Goal: Transaction & Acquisition: Book appointment/travel/reservation

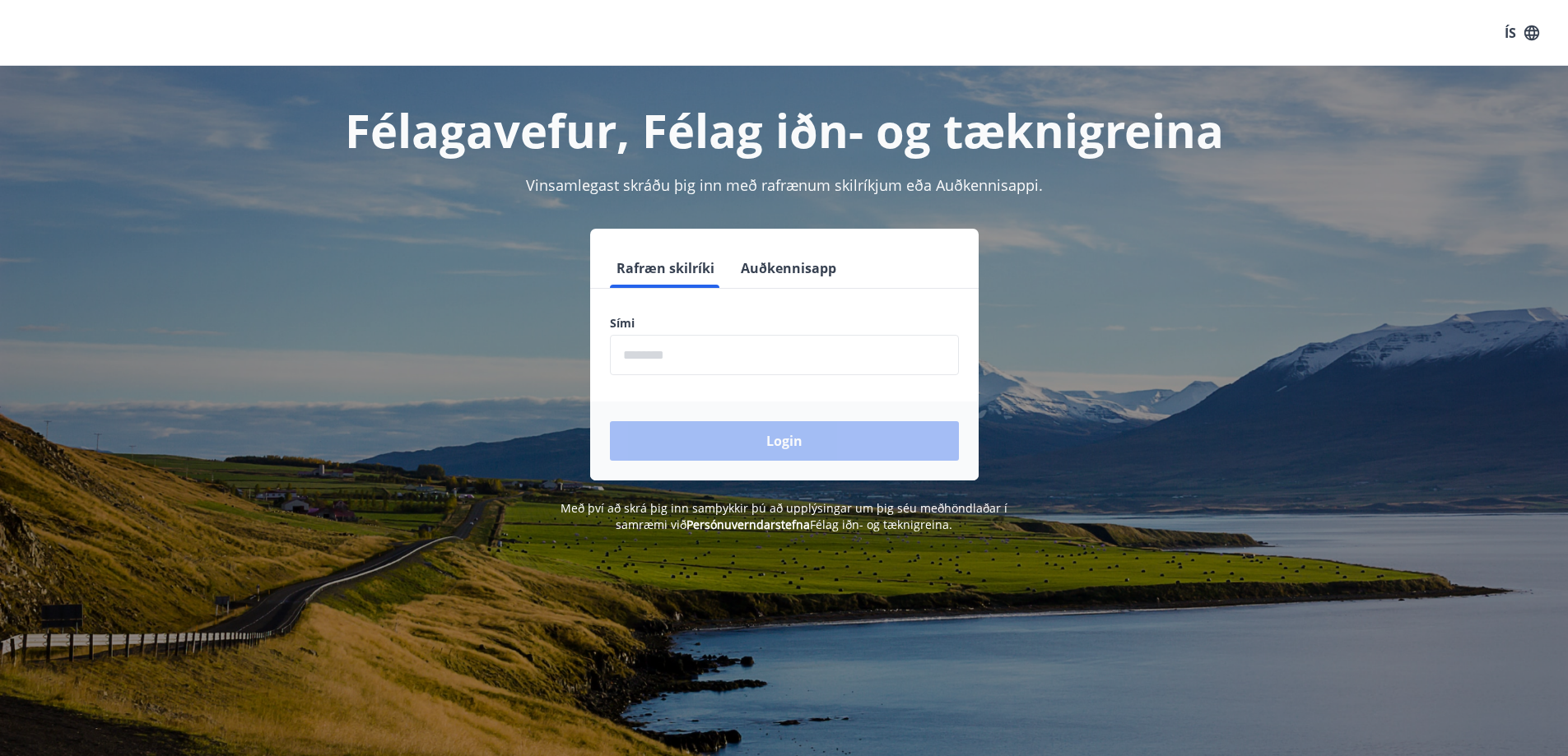
click at [701, 357] on input "phone" at bounding box center [784, 355] width 349 height 41
type input "********"
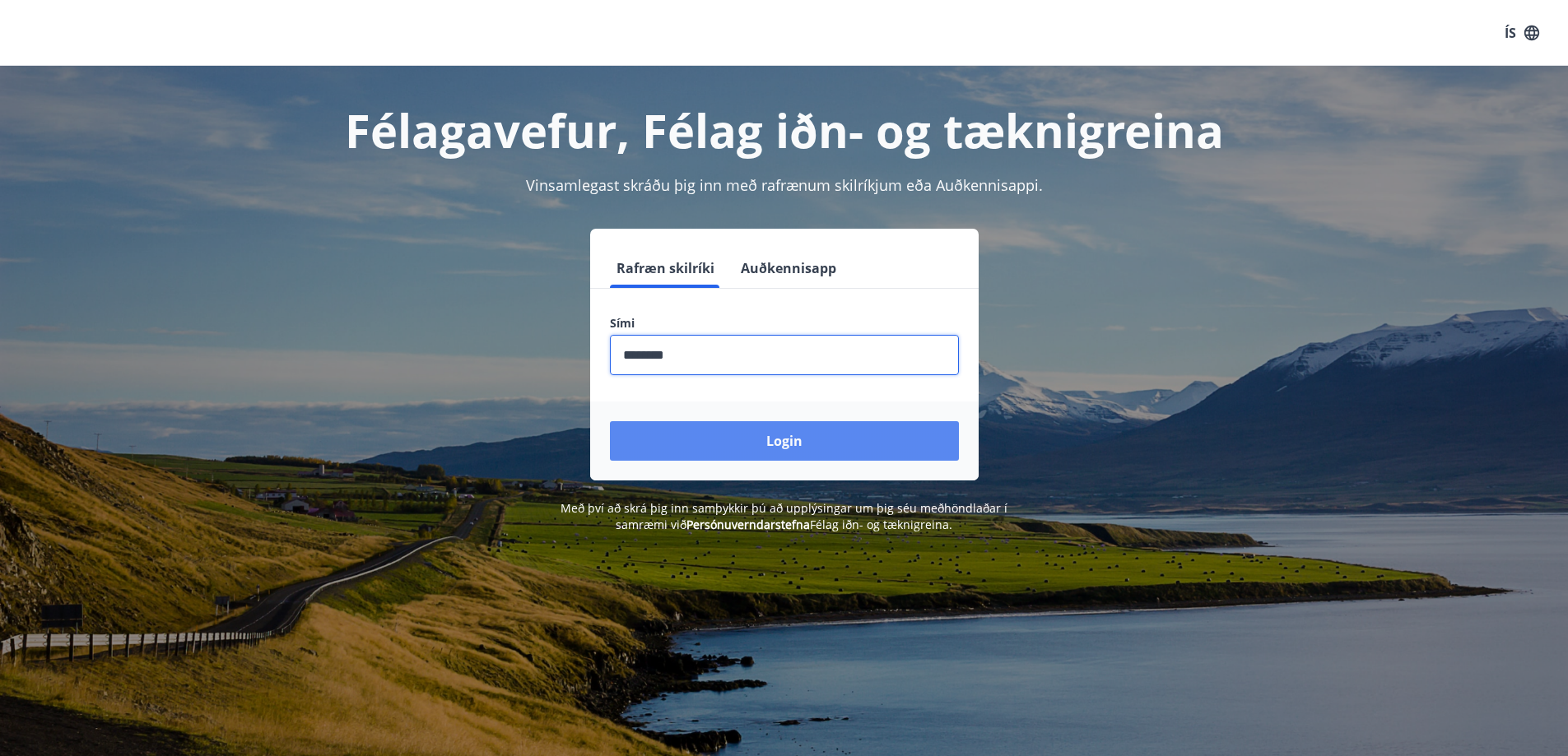
click at [794, 445] on button "Login" at bounding box center [784, 441] width 349 height 40
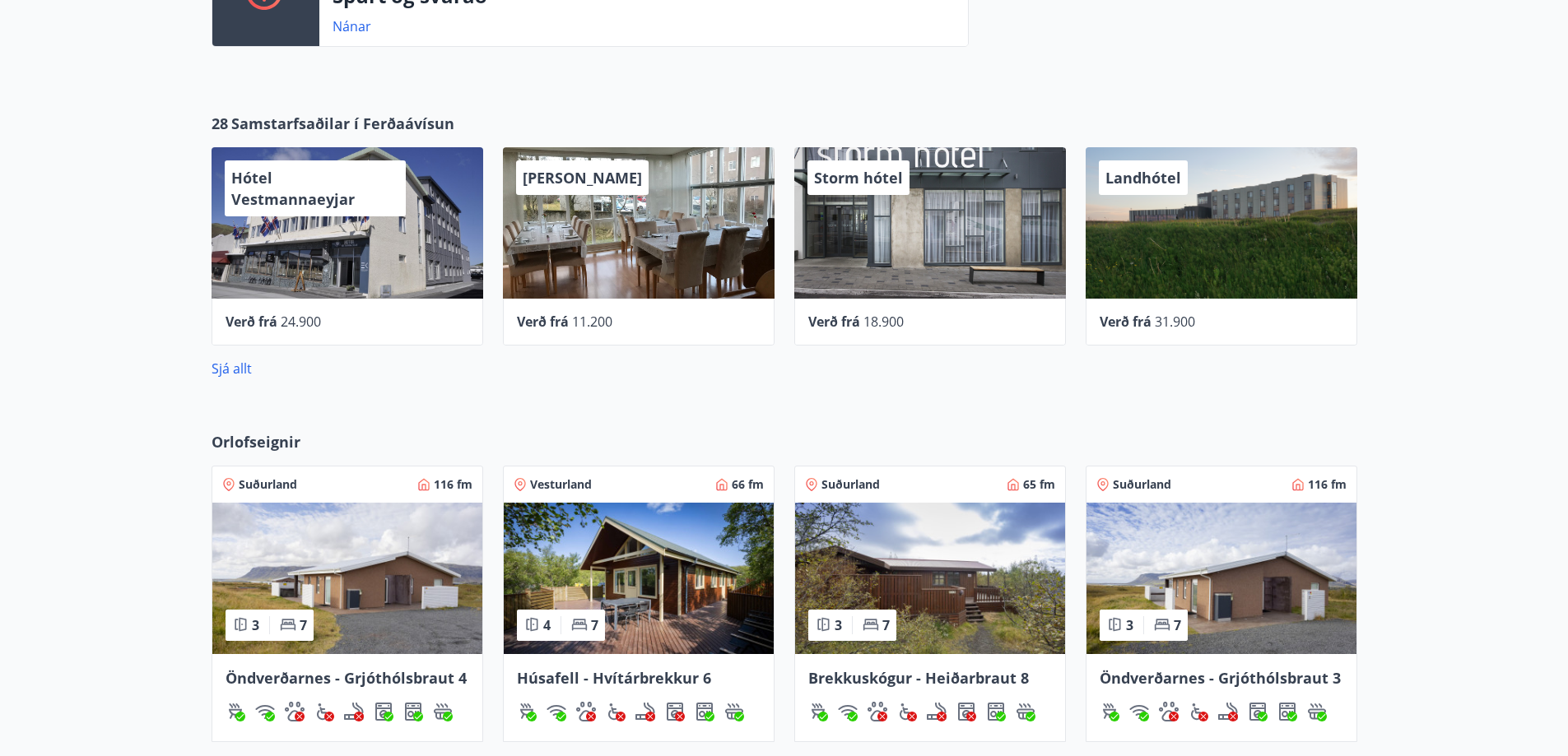
scroll to position [740, 0]
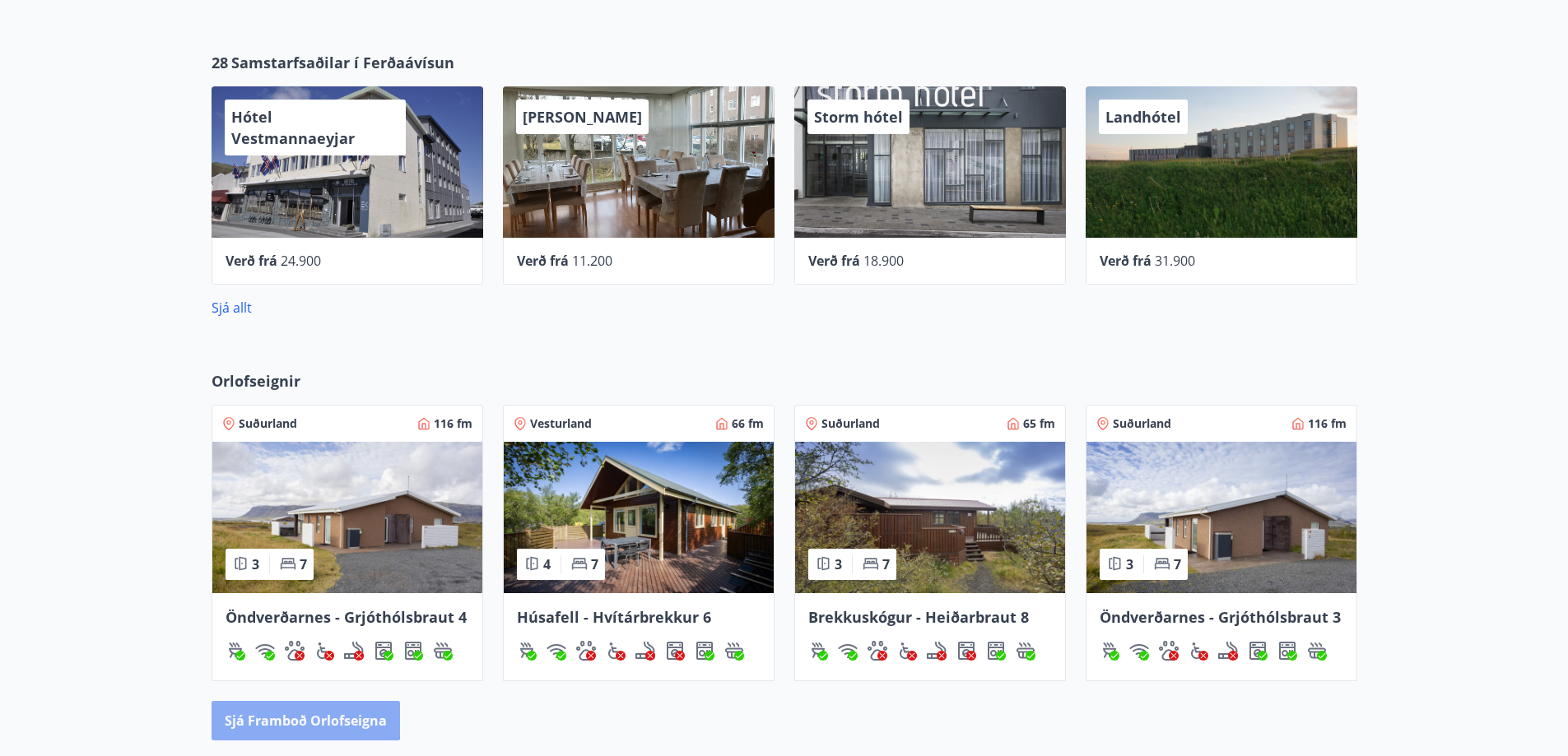
click at [300, 717] on button "Sjá framboð orlofseigna" at bounding box center [306, 721] width 189 height 40
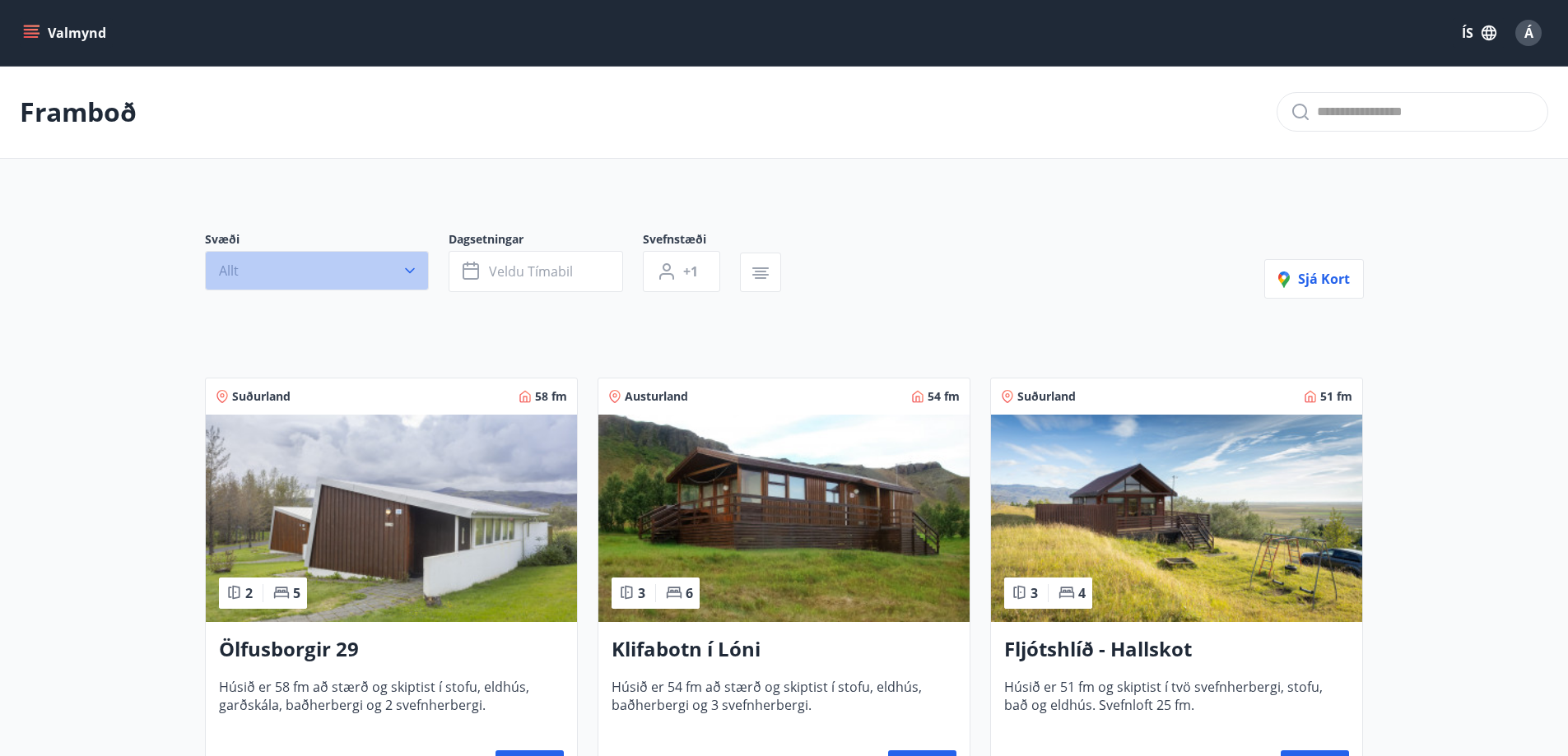
click at [341, 262] on button "Allt" at bounding box center [317, 271] width 224 height 40
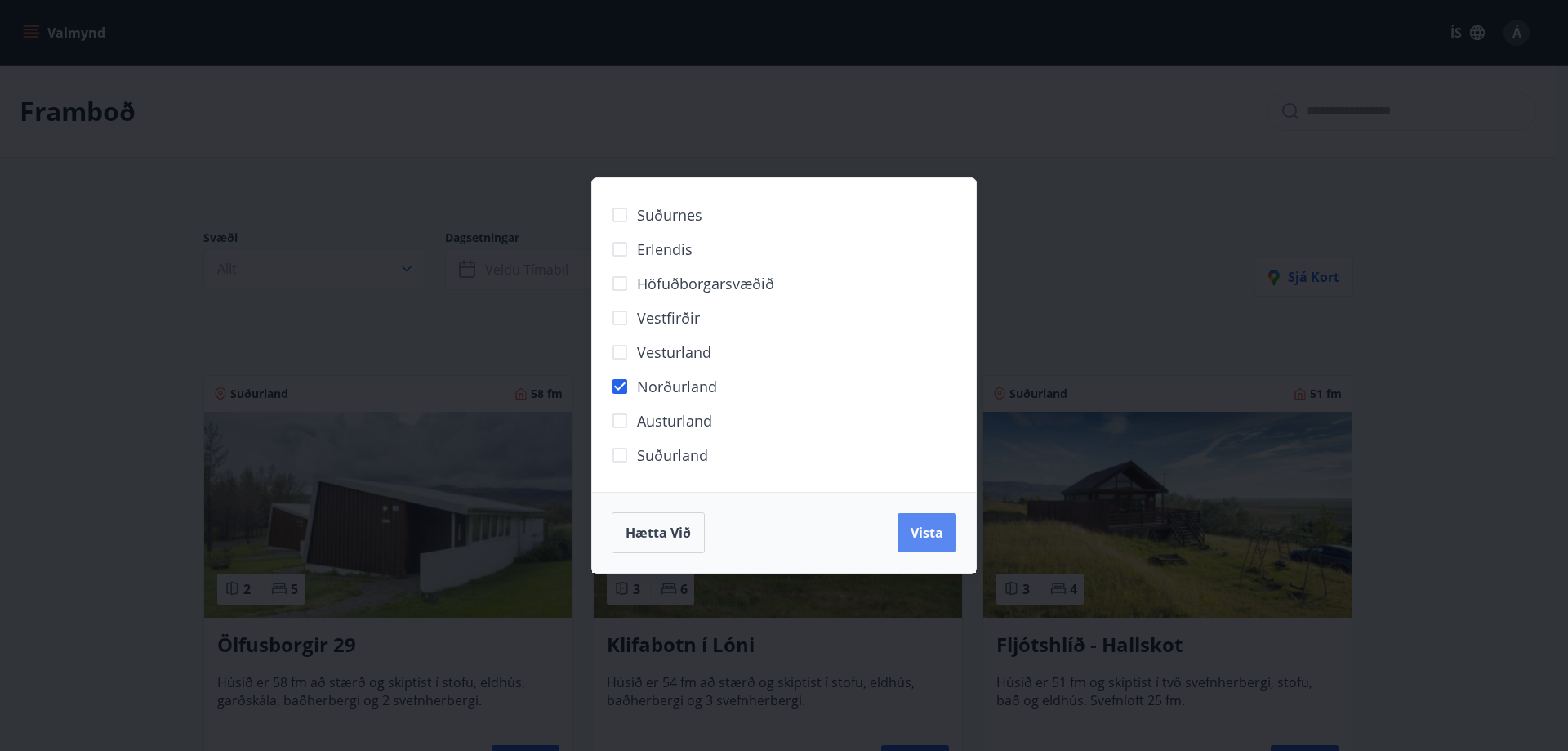
click at [925, 528] on span "Vista" at bounding box center [927, 533] width 33 height 18
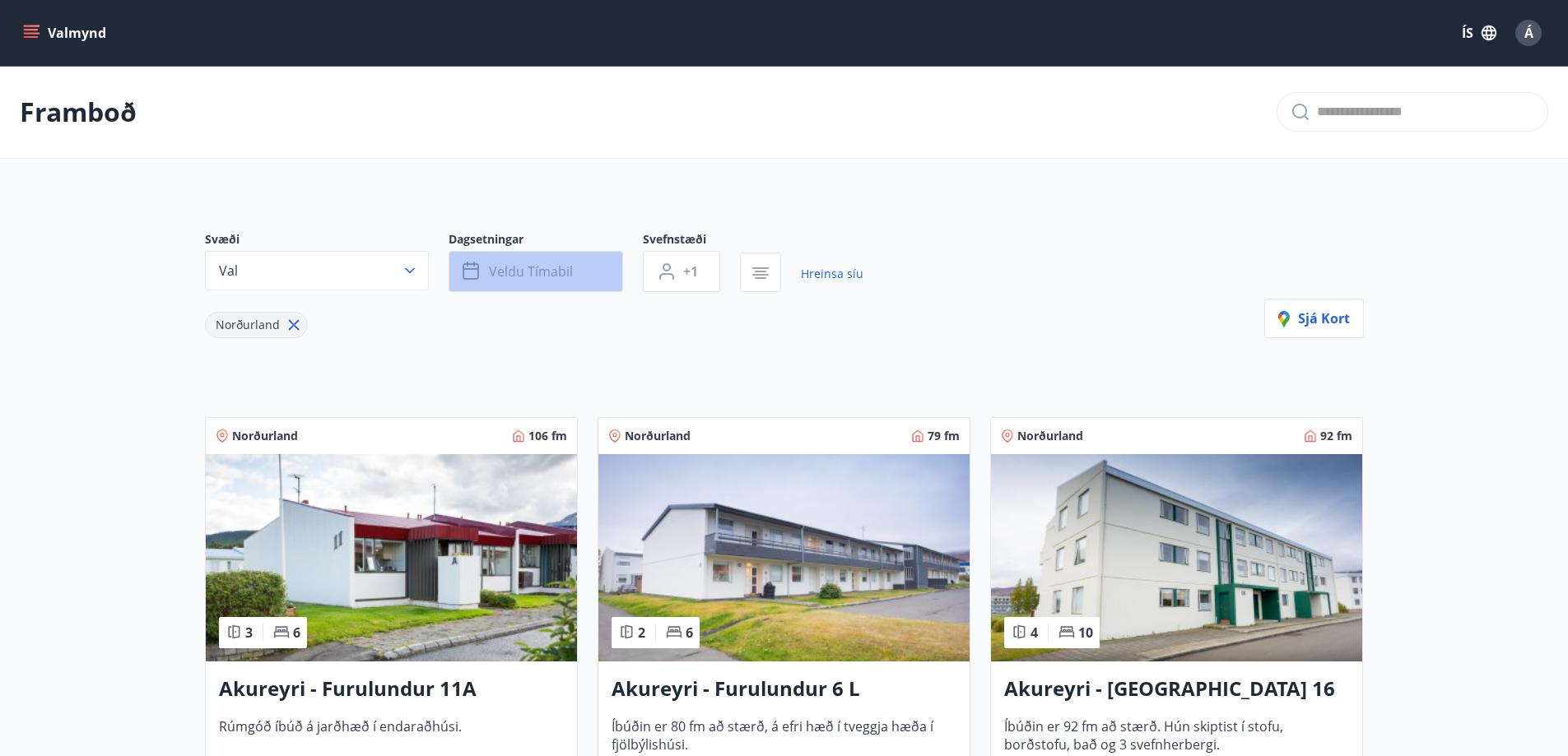
click at [526, 272] on span "Veldu tímabil" at bounding box center [530, 272] width 84 height 18
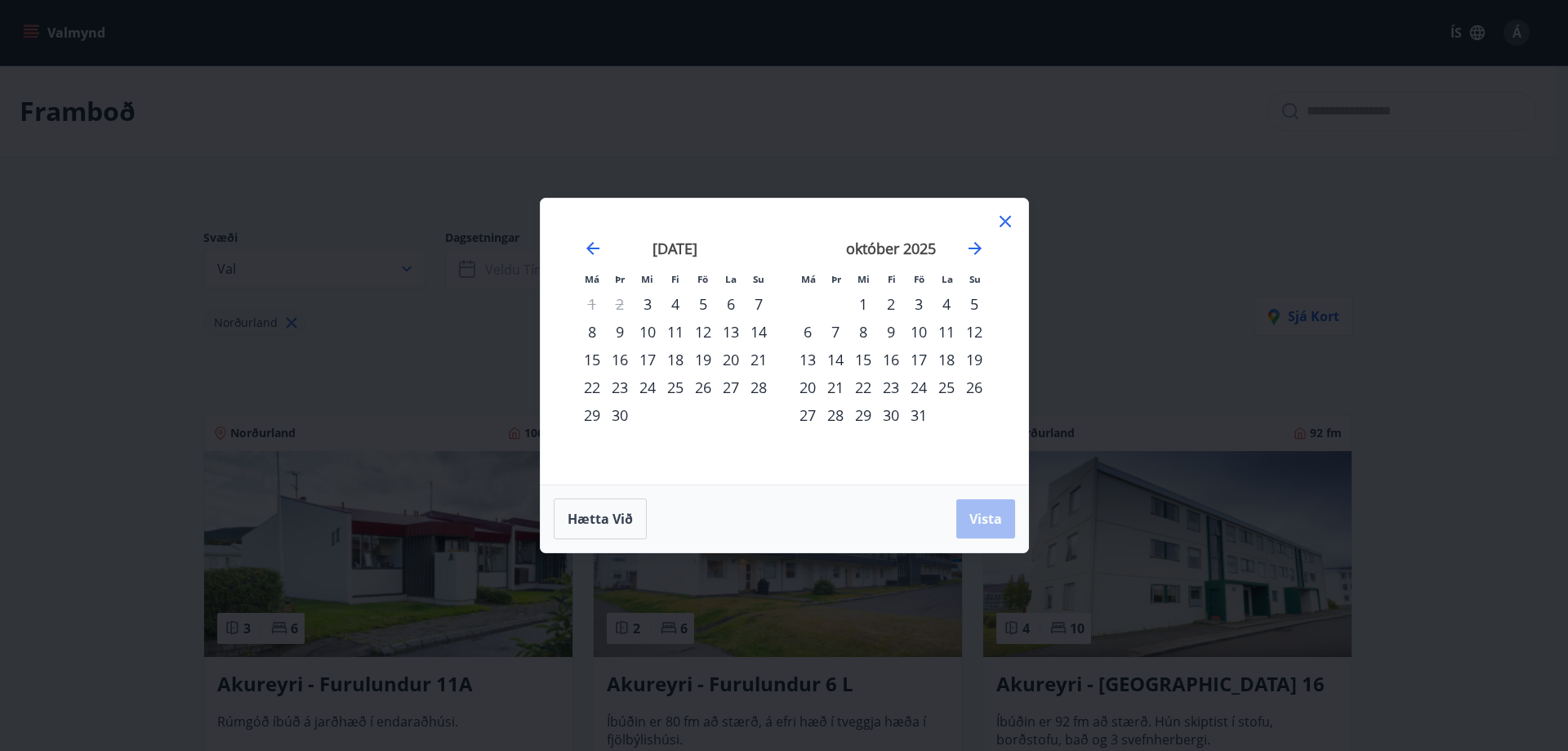
click at [862, 309] on div "1" at bounding box center [864, 305] width 28 height 28
click at [918, 306] on div "3" at bounding box center [919, 305] width 28 height 28
click at [986, 513] on span "Vista" at bounding box center [986, 519] width 33 height 18
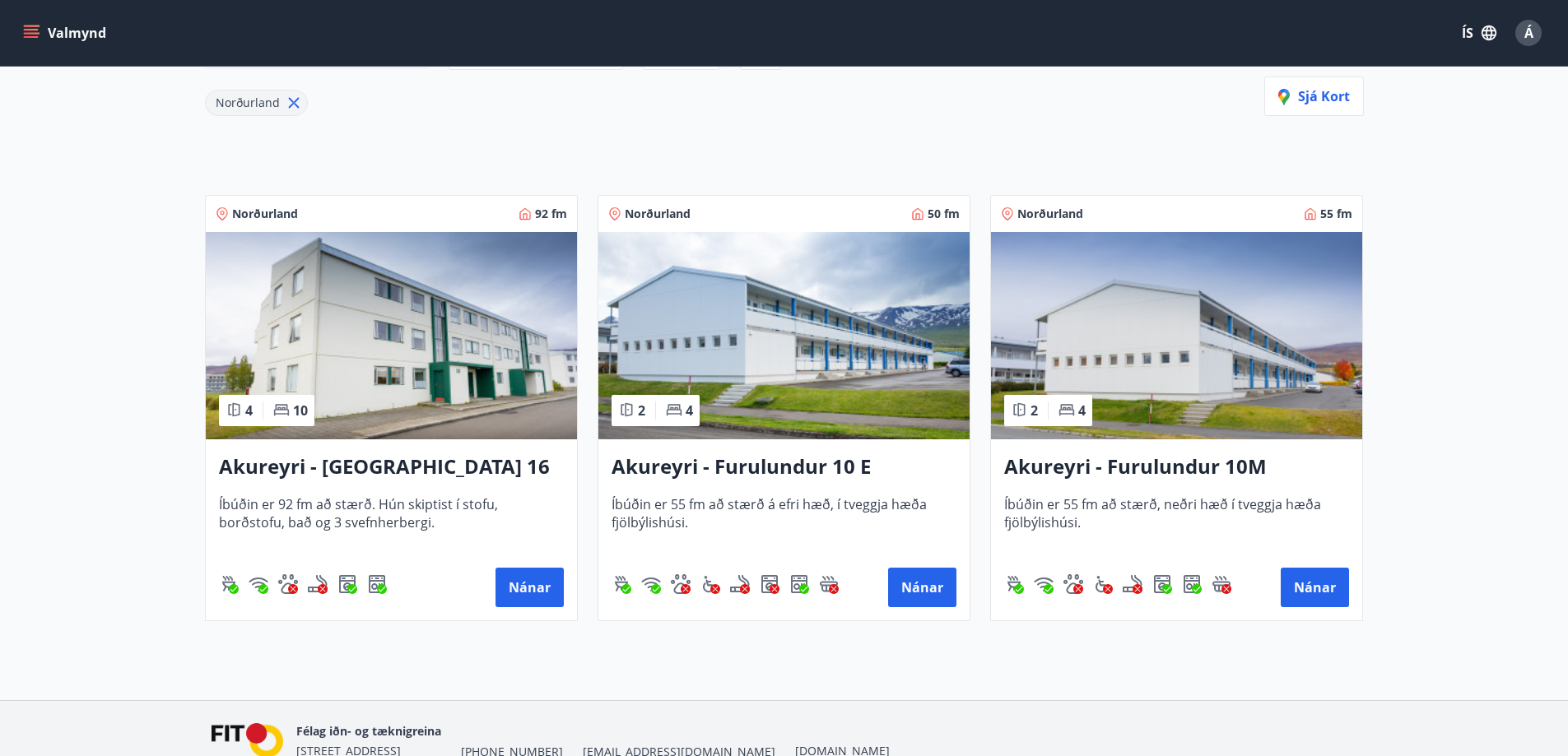
scroll to position [247, 0]
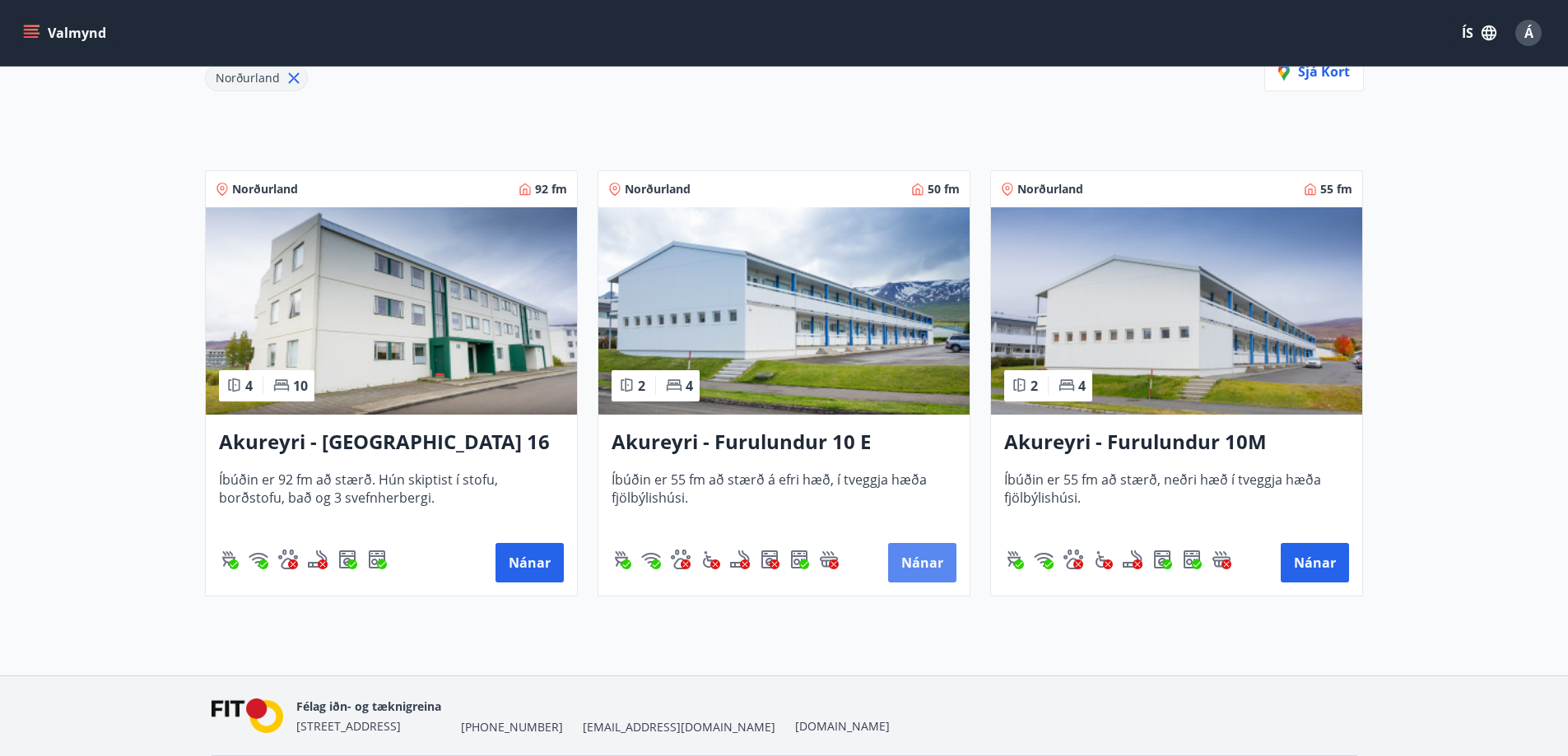
click at [928, 559] on button "Nánar" at bounding box center [922, 563] width 68 height 40
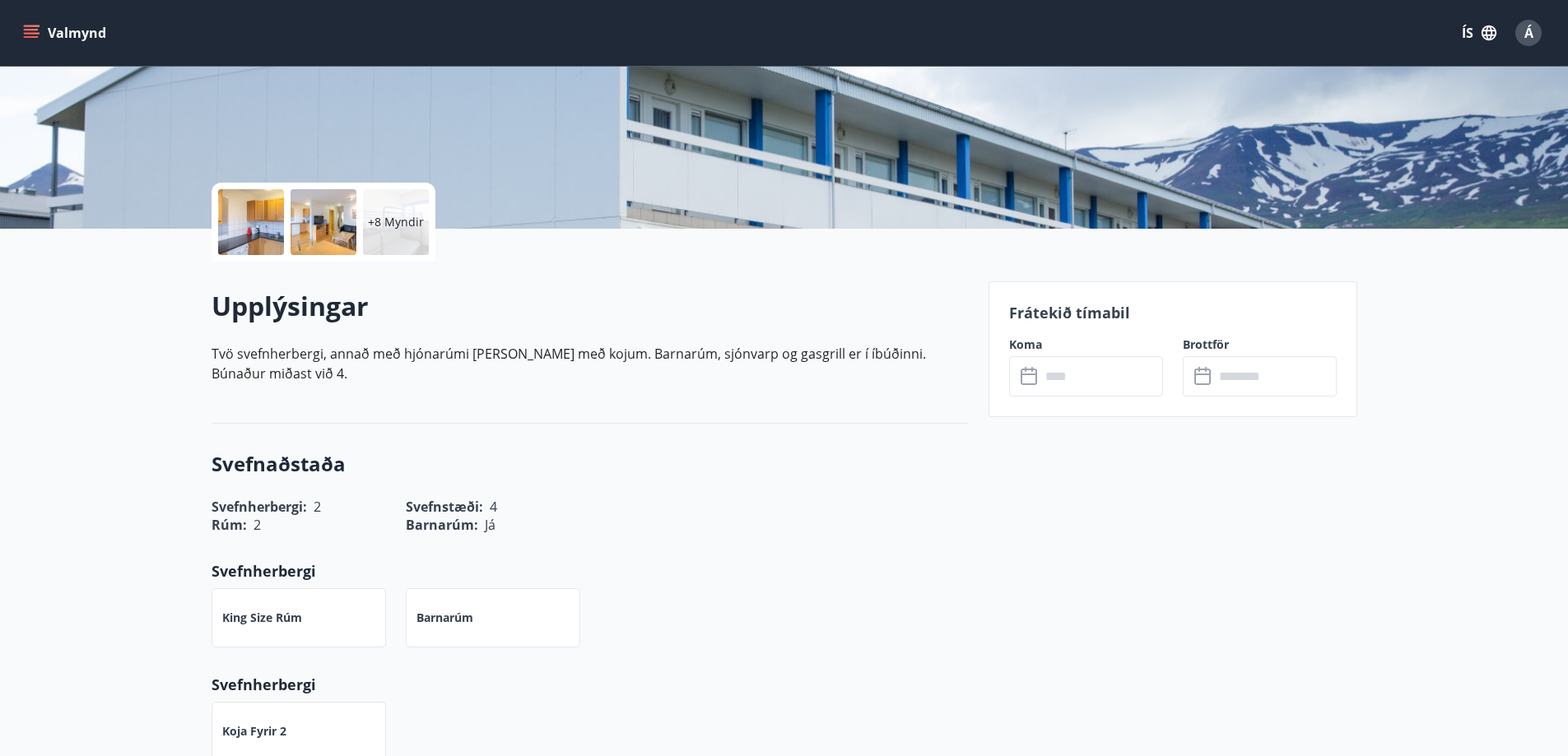
scroll to position [329, 0]
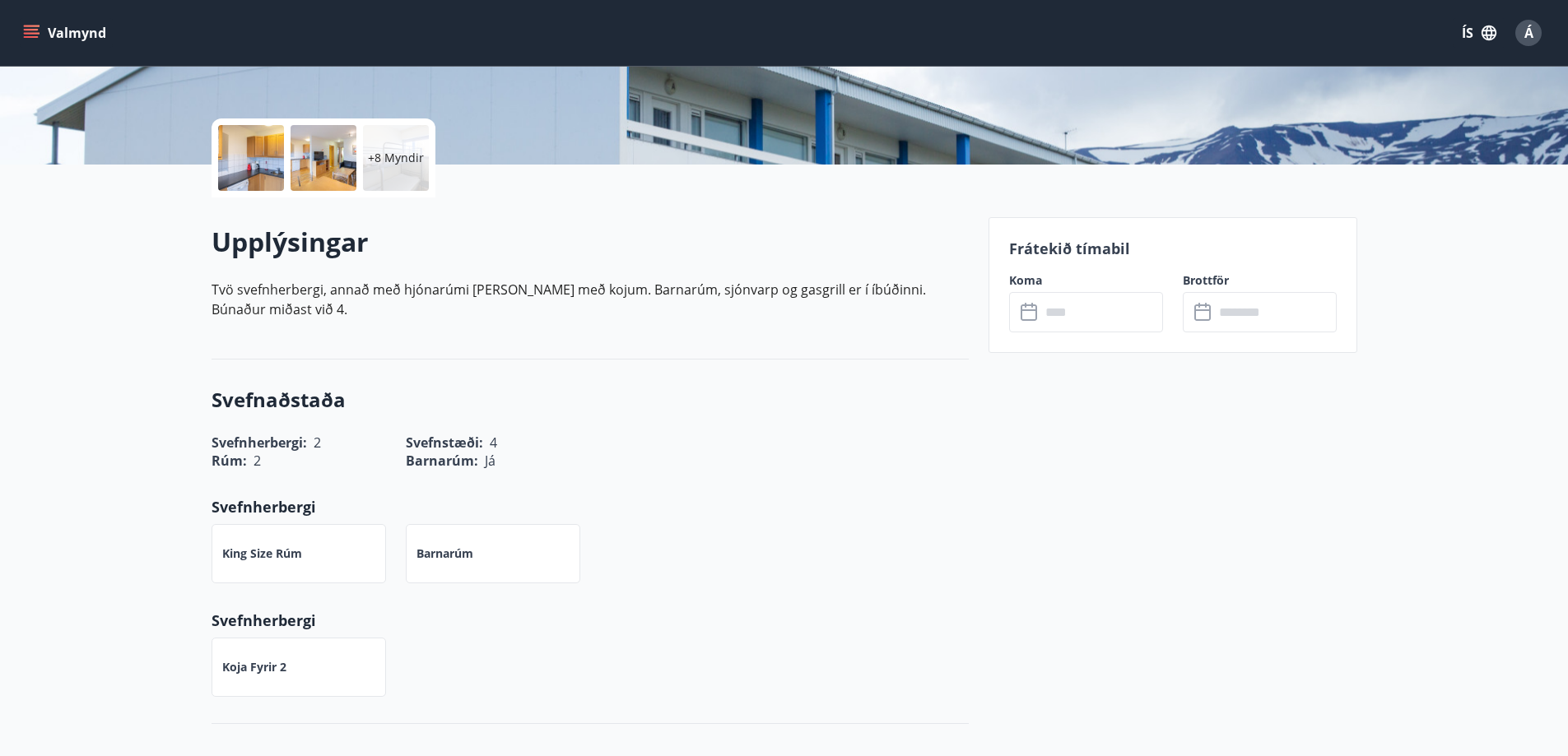
click at [1082, 312] on input "text" at bounding box center [1102, 312] width 123 height 41
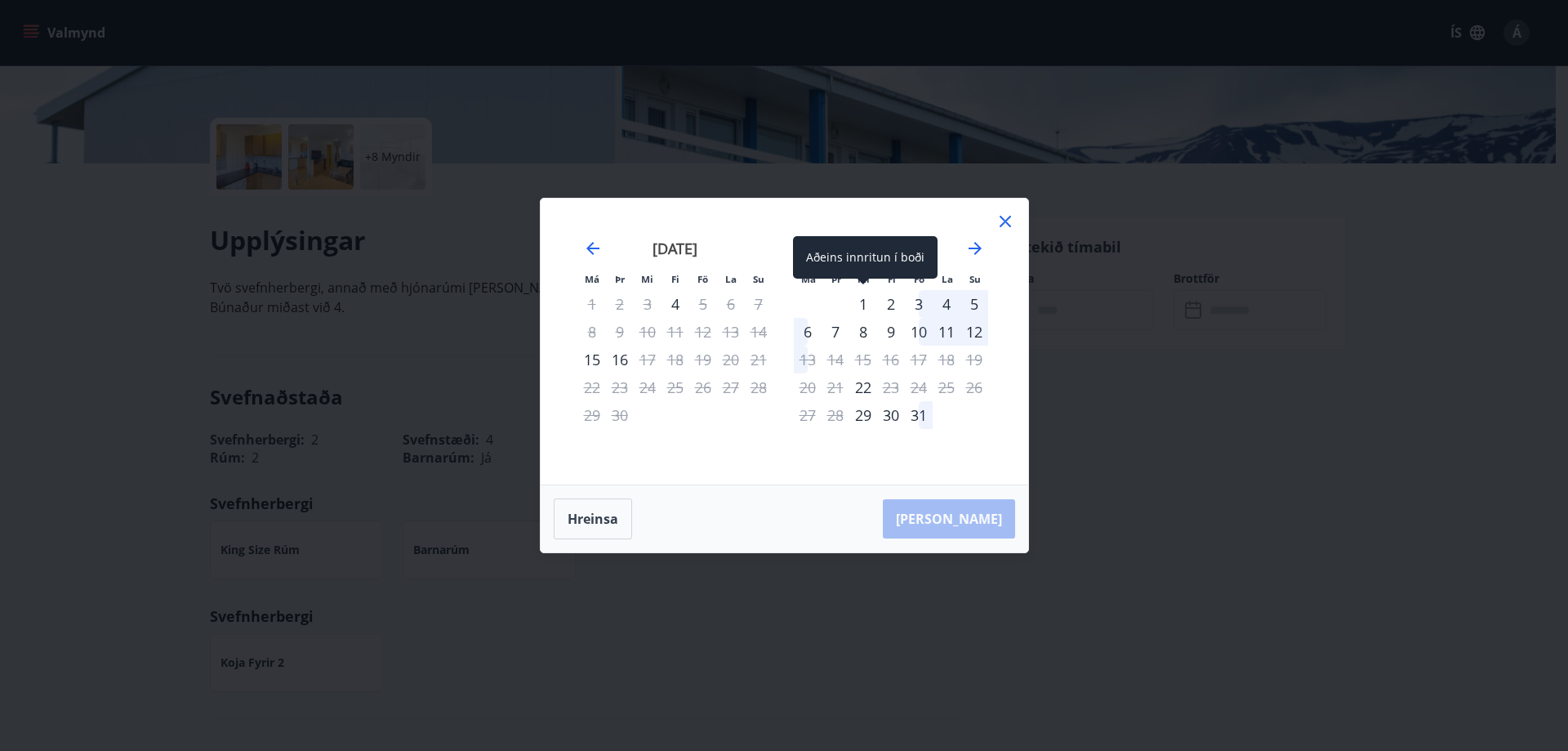
click at [864, 305] on div "1" at bounding box center [864, 305] width 28 height 28
click at [919, 304] on div "3" at bounding box center [919, 305] width 28 height 28
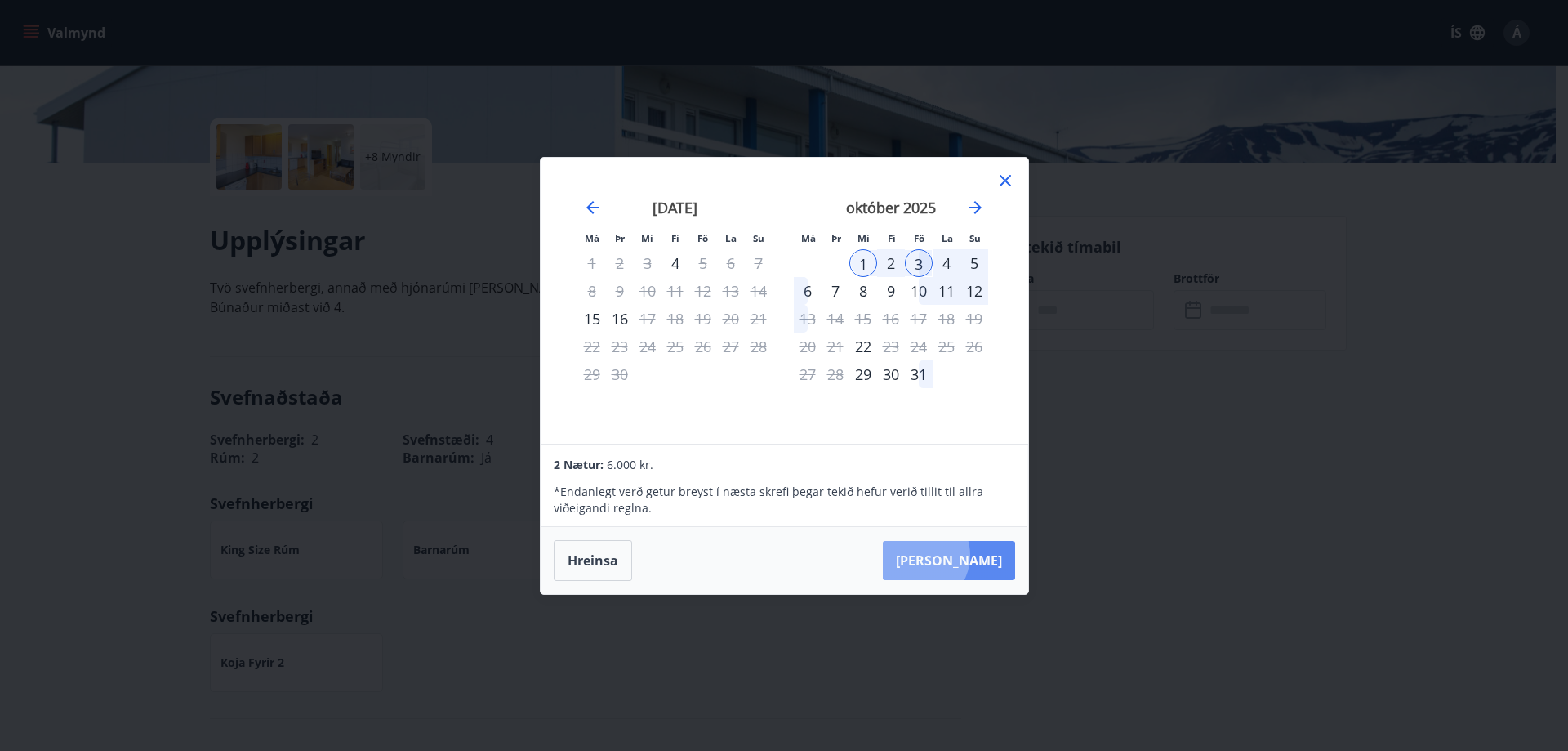
click at [968, 555] on button "[PERSON_NAME]" at bounding box center [949, 561] width 132 height 40
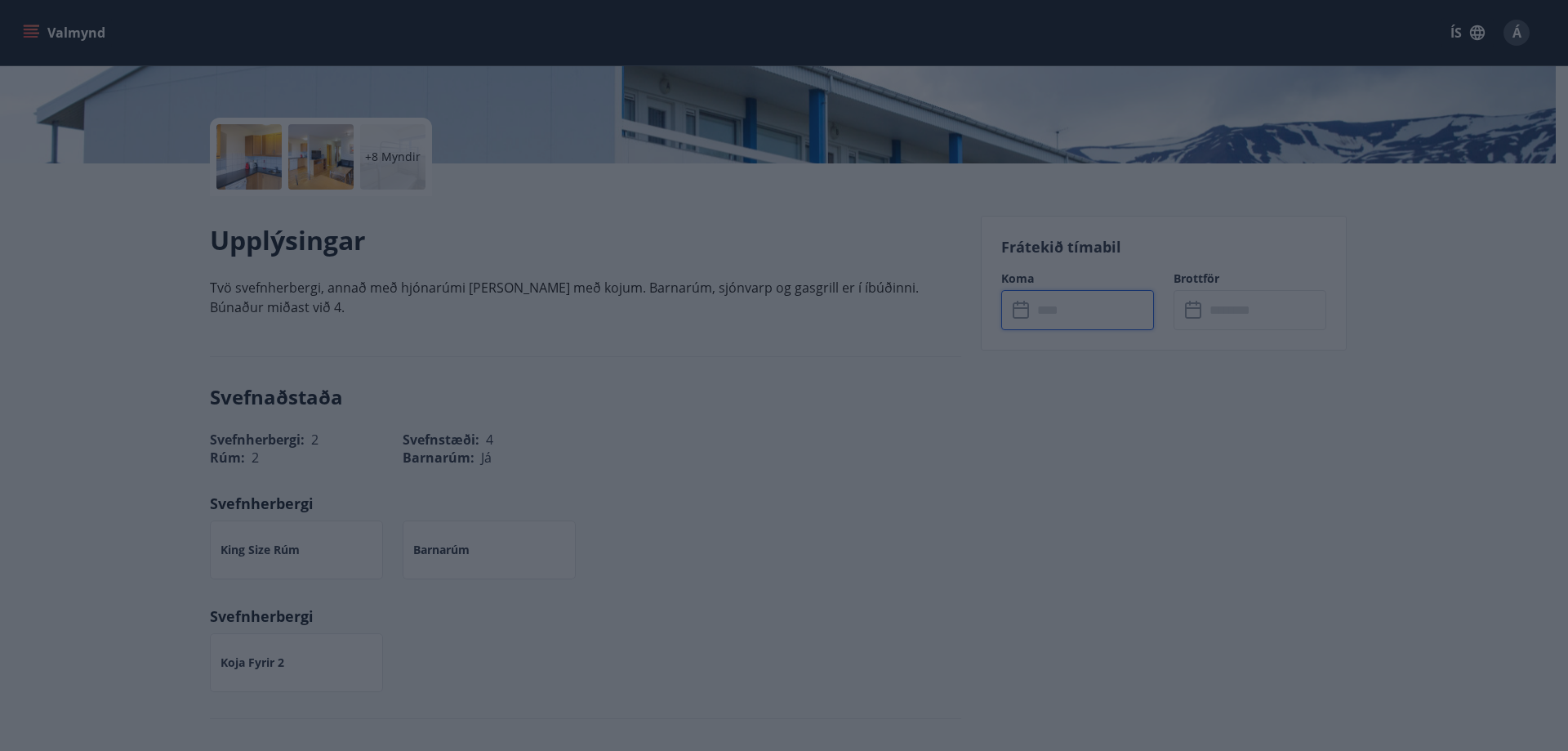
type input "******"
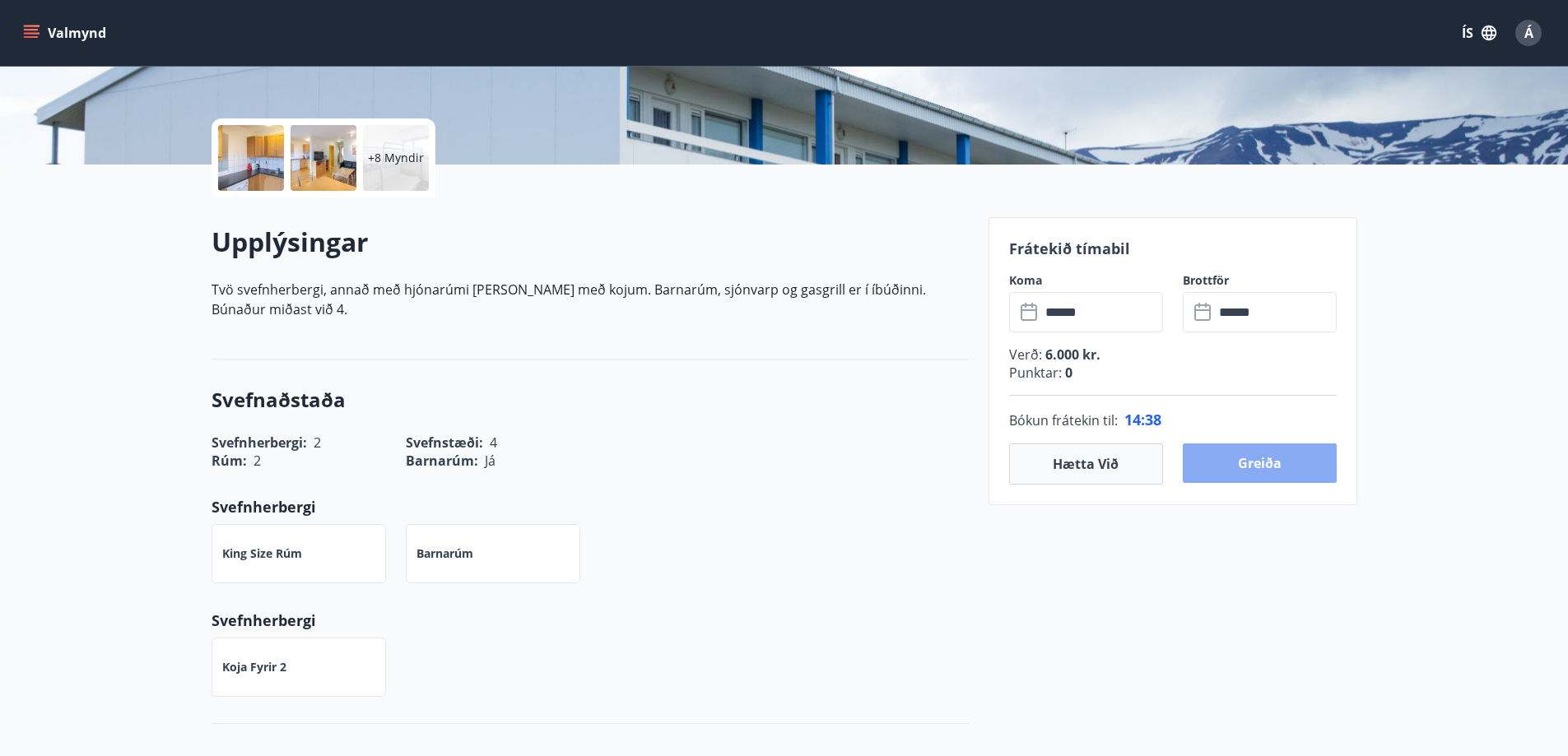
click at [1261, 461] on button "Greiða" at bounding box center [1259, 464] width 154 height 40
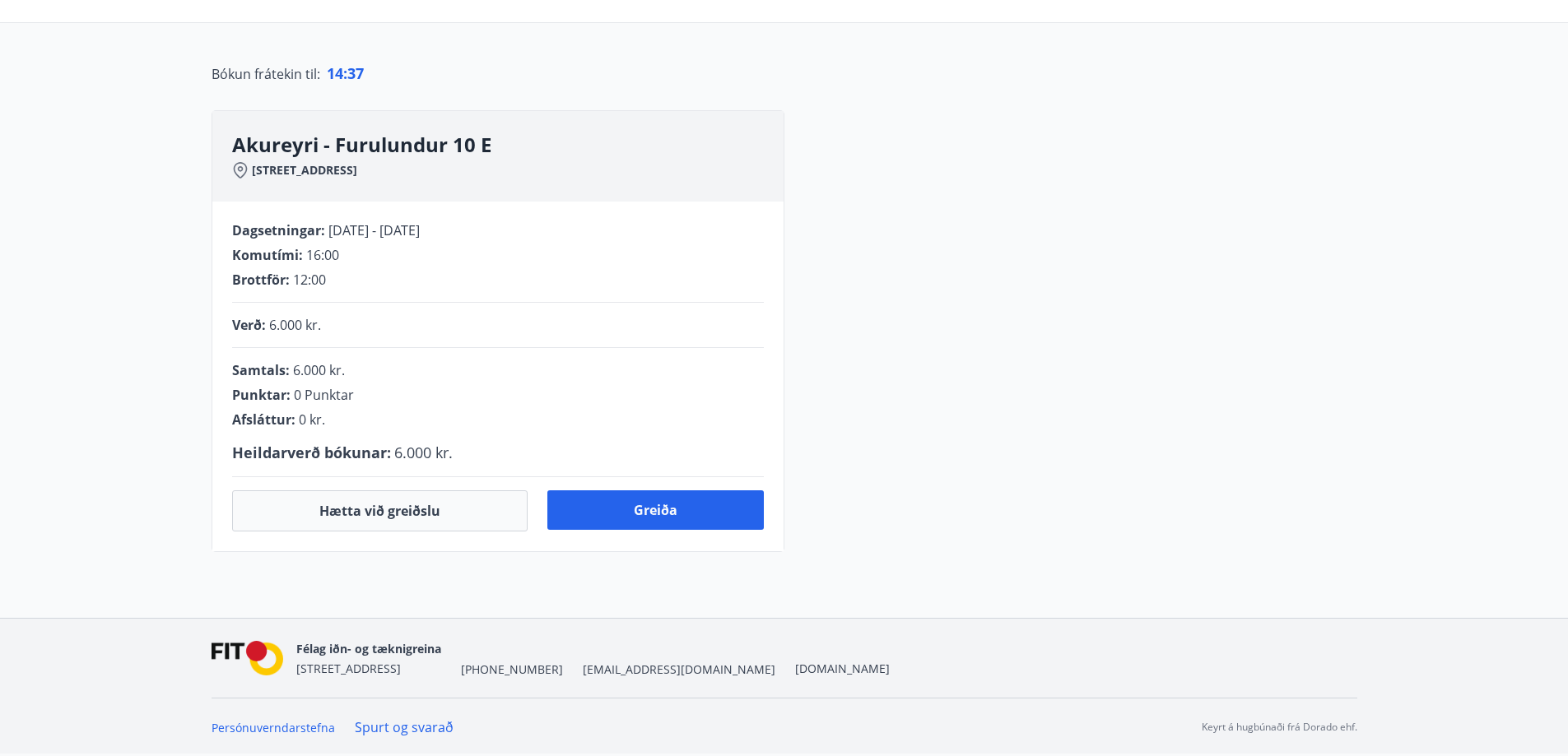
scroll to position [329, 0]
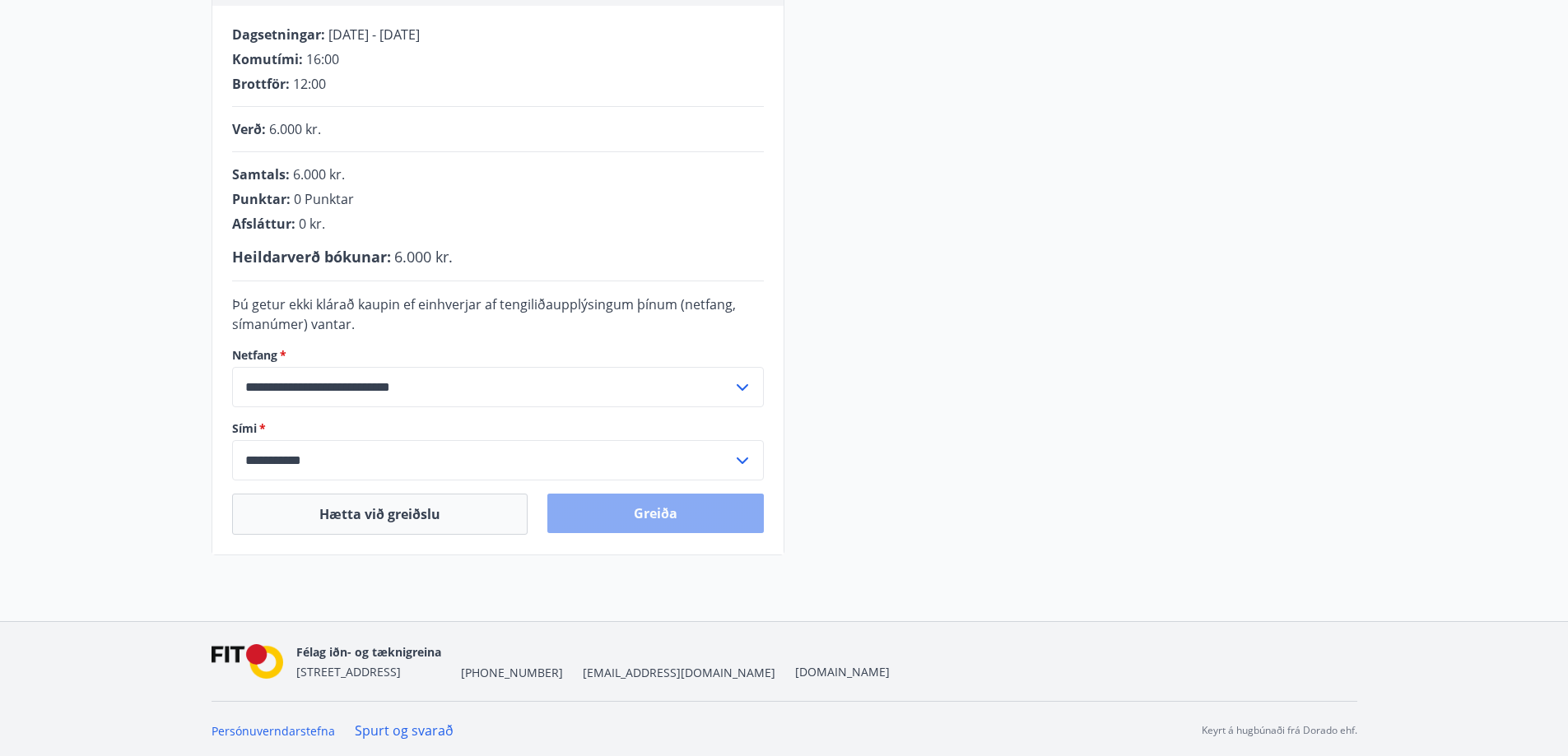
drag, startPoint x: 663, startPoint y: 518, endPoint x: 674, endPoint y: 510, distance: 13.6
click at [666, 518] on button "Greiða" at bounding box center [656, 513] width 216 height 40
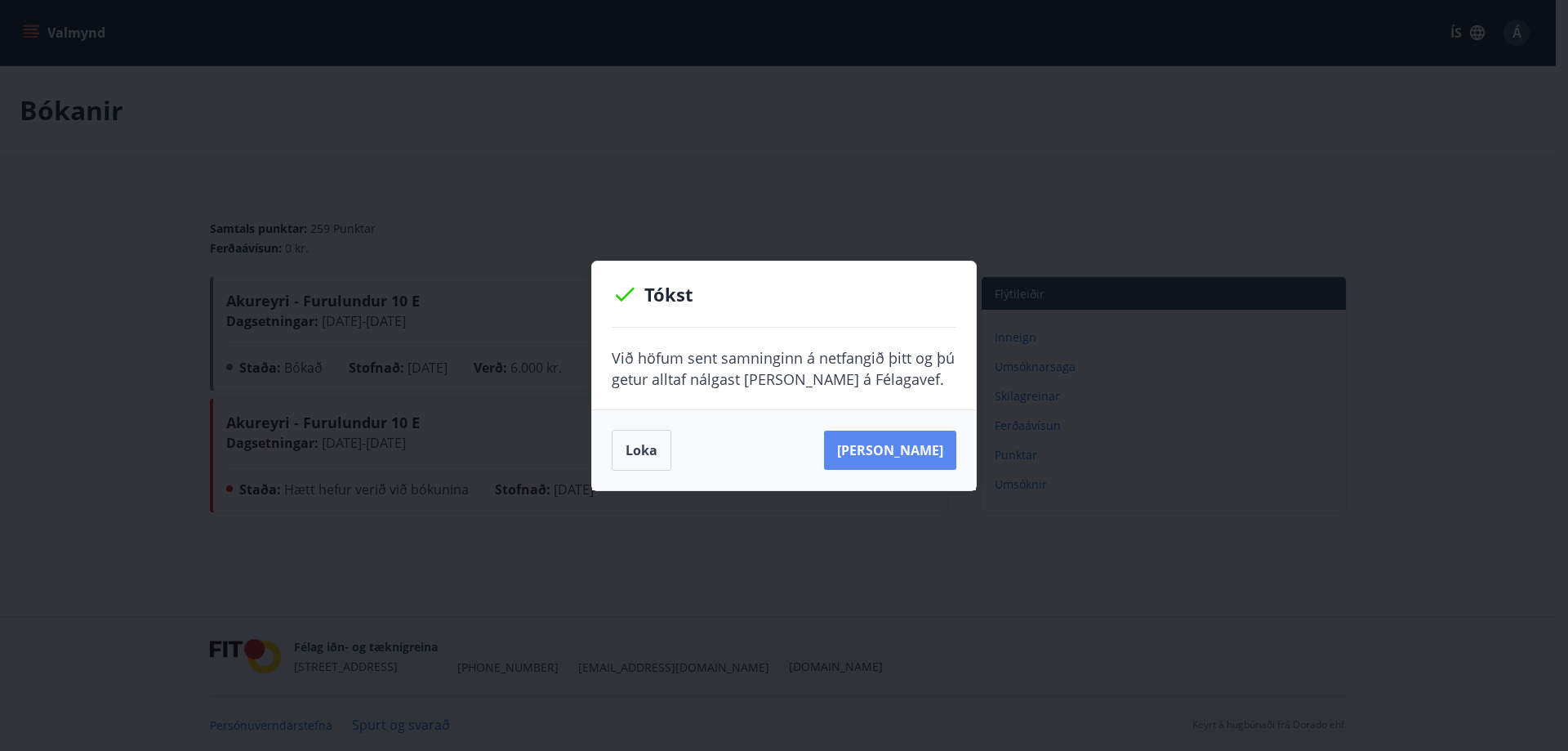
click at [903, 448] on button "Sjá samning" at bounding box center [890, 451] width 132 height 40
click at [640, 446] on button "Loka" at bounding box center [642, 451] width 59 height 41
